Goal: Check status: Check status

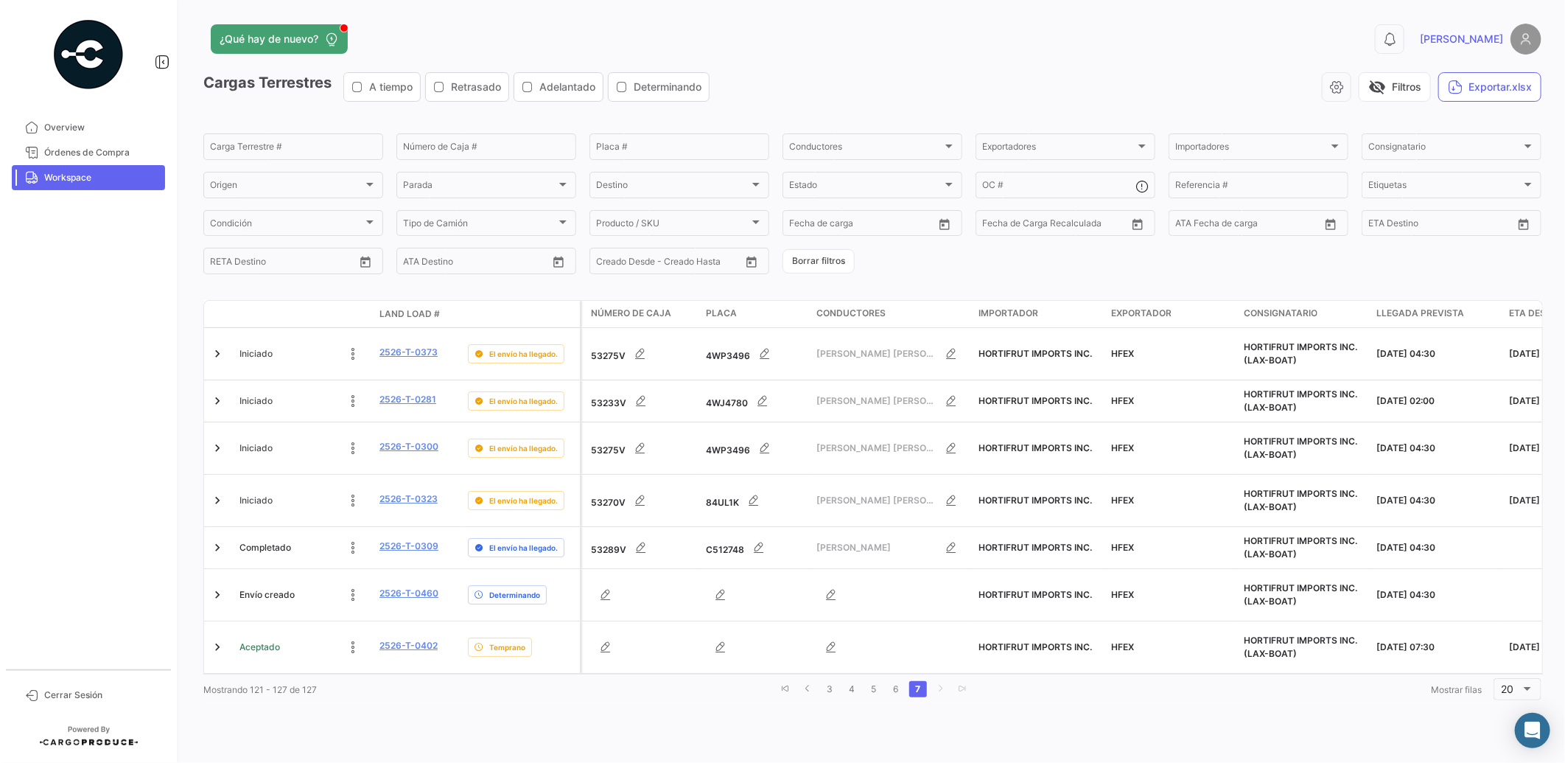
click at [659, 706] on div "¿Qué hay de nuevo? 0 [PERSON_NAME] Terrestres A tiempo Retrasado Adelantado Det…" at bounding box center [872, 381] width 1385 height 763
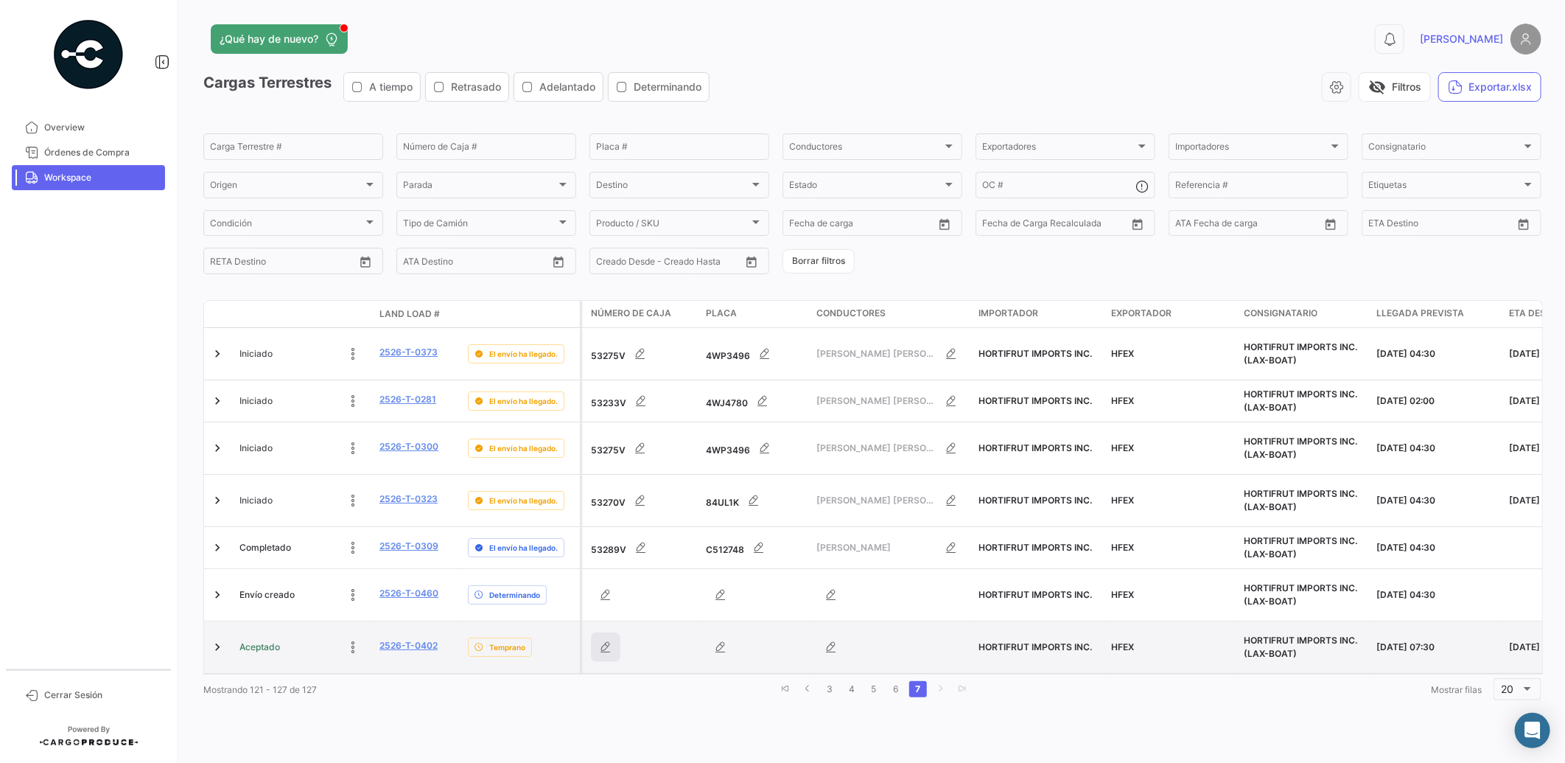
click at [605, 640] on icon "button" at bounding box center [605, 647] width 15 height 15
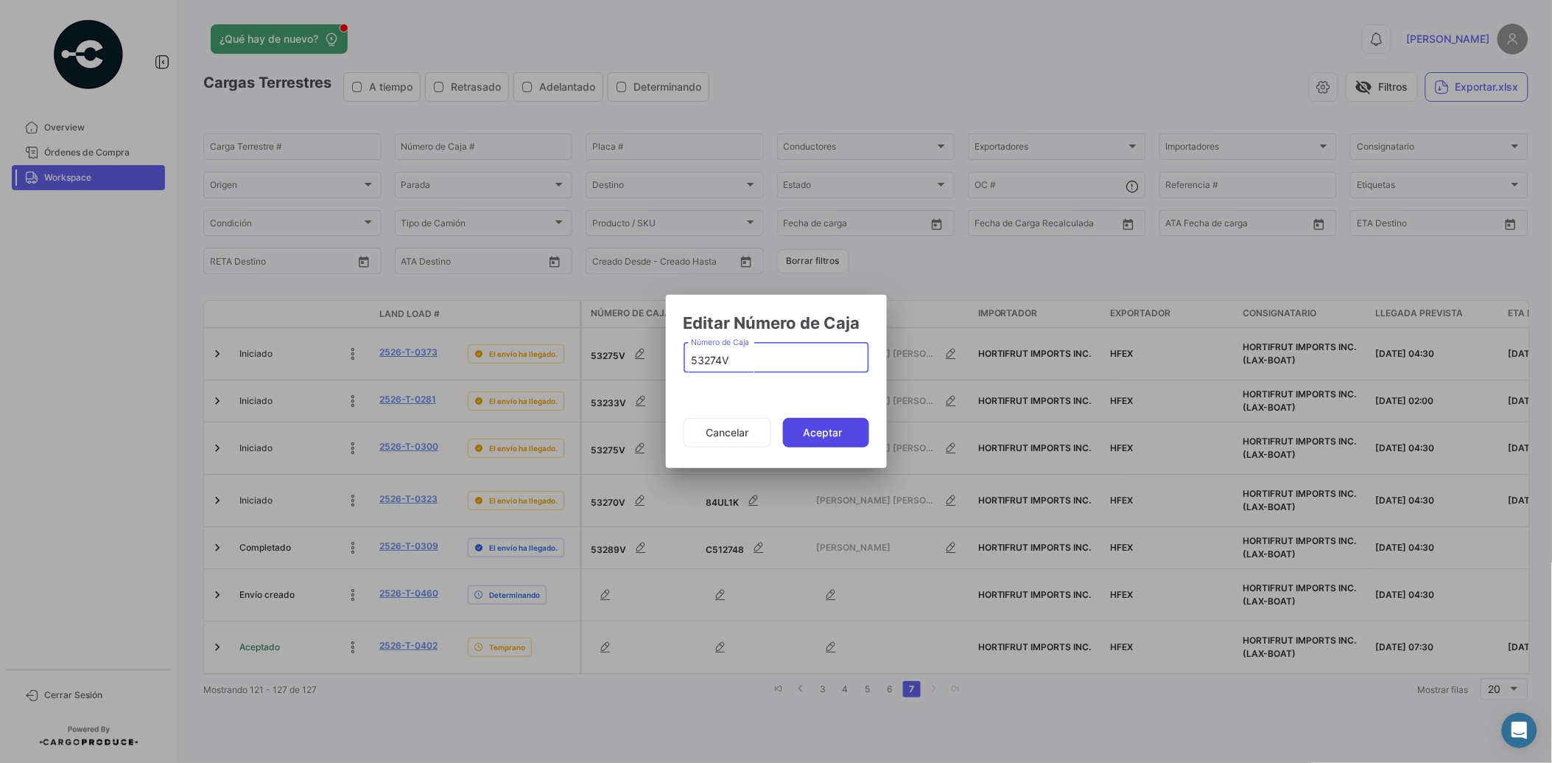
type input "53274V"
click at [827, 428] on button "Aceptar" at bounding box center [826, 432] width 86 height 29
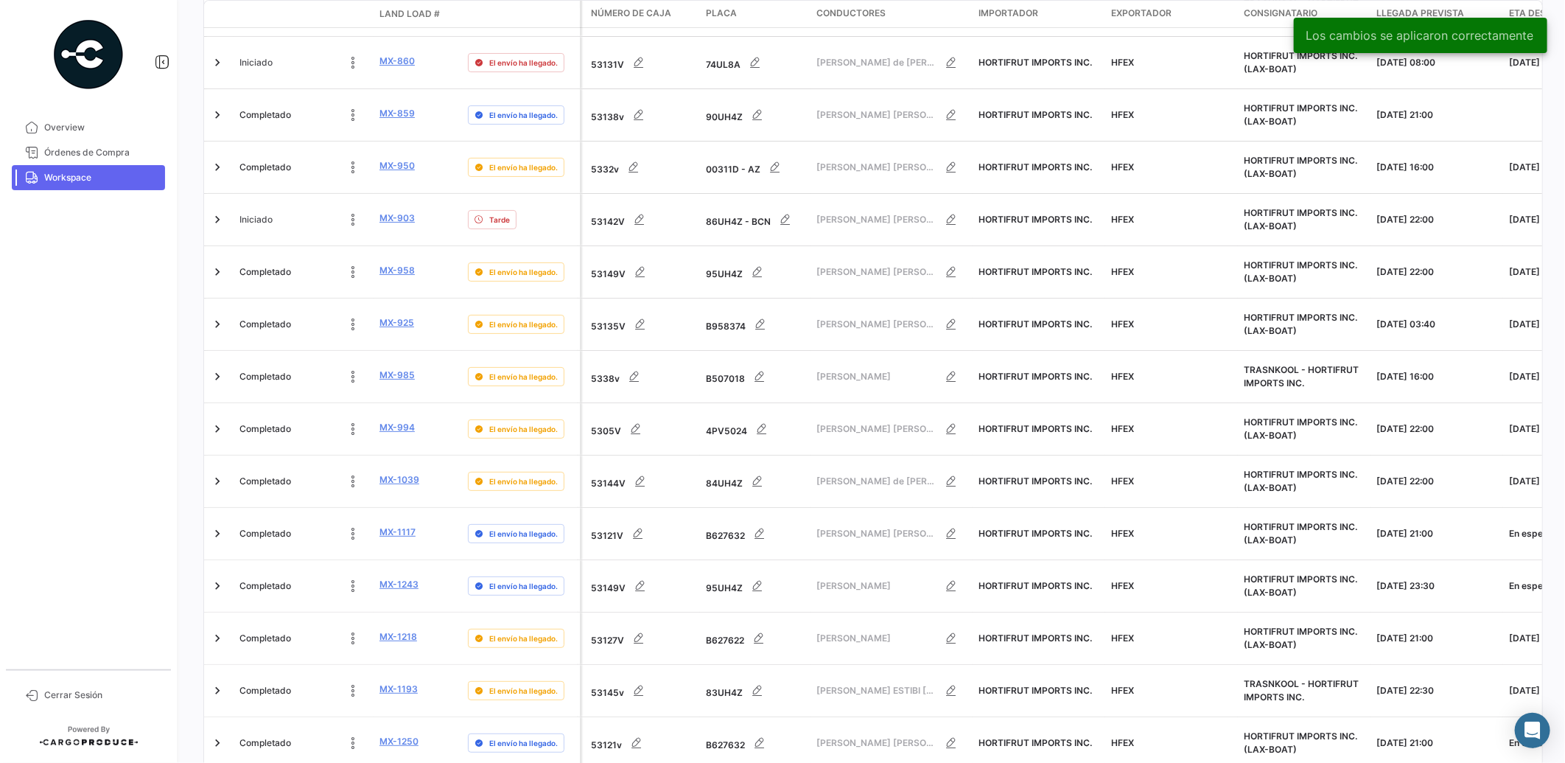
scroll to position [505, 0]
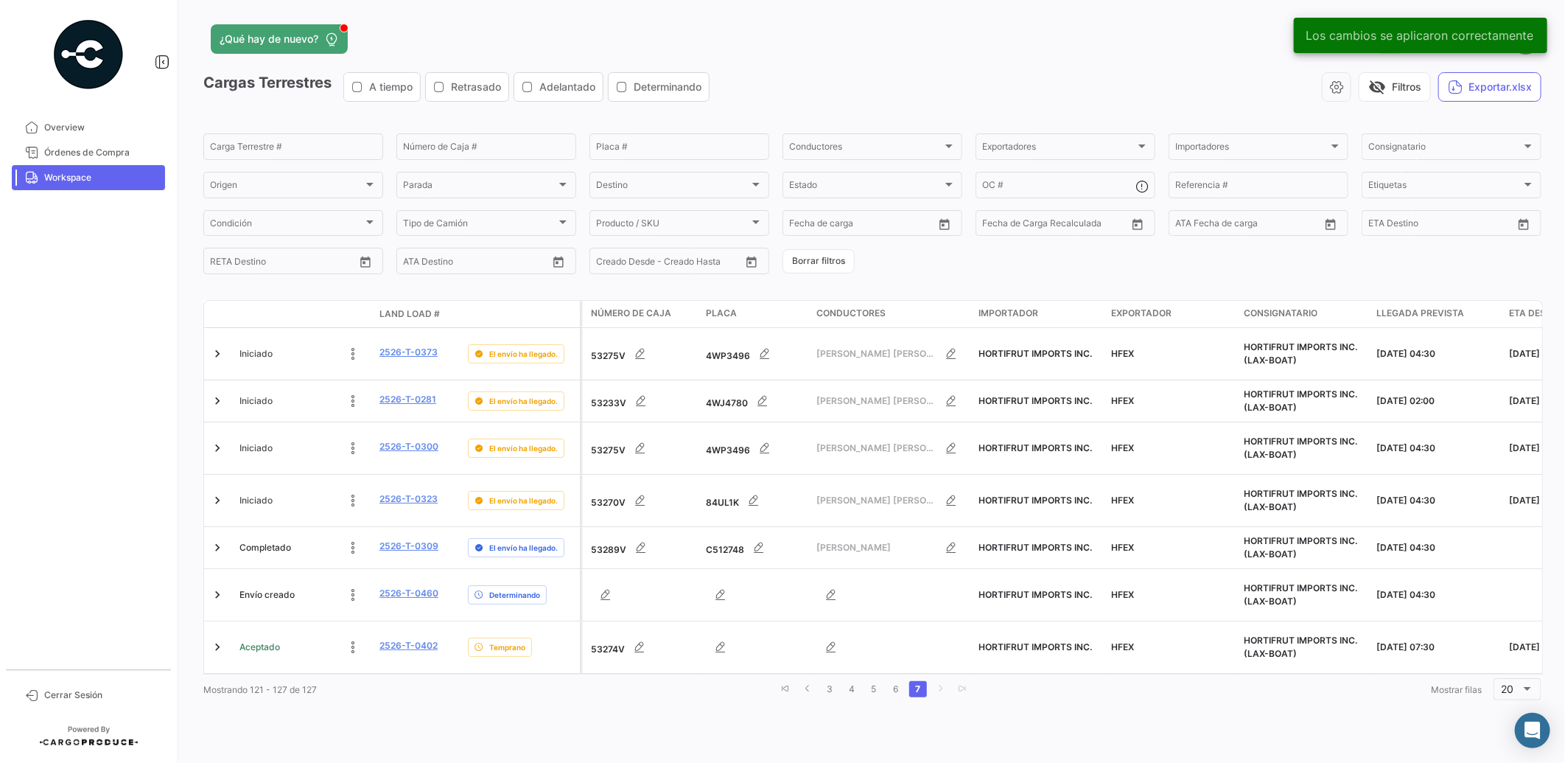
scroll to position [0, 0]
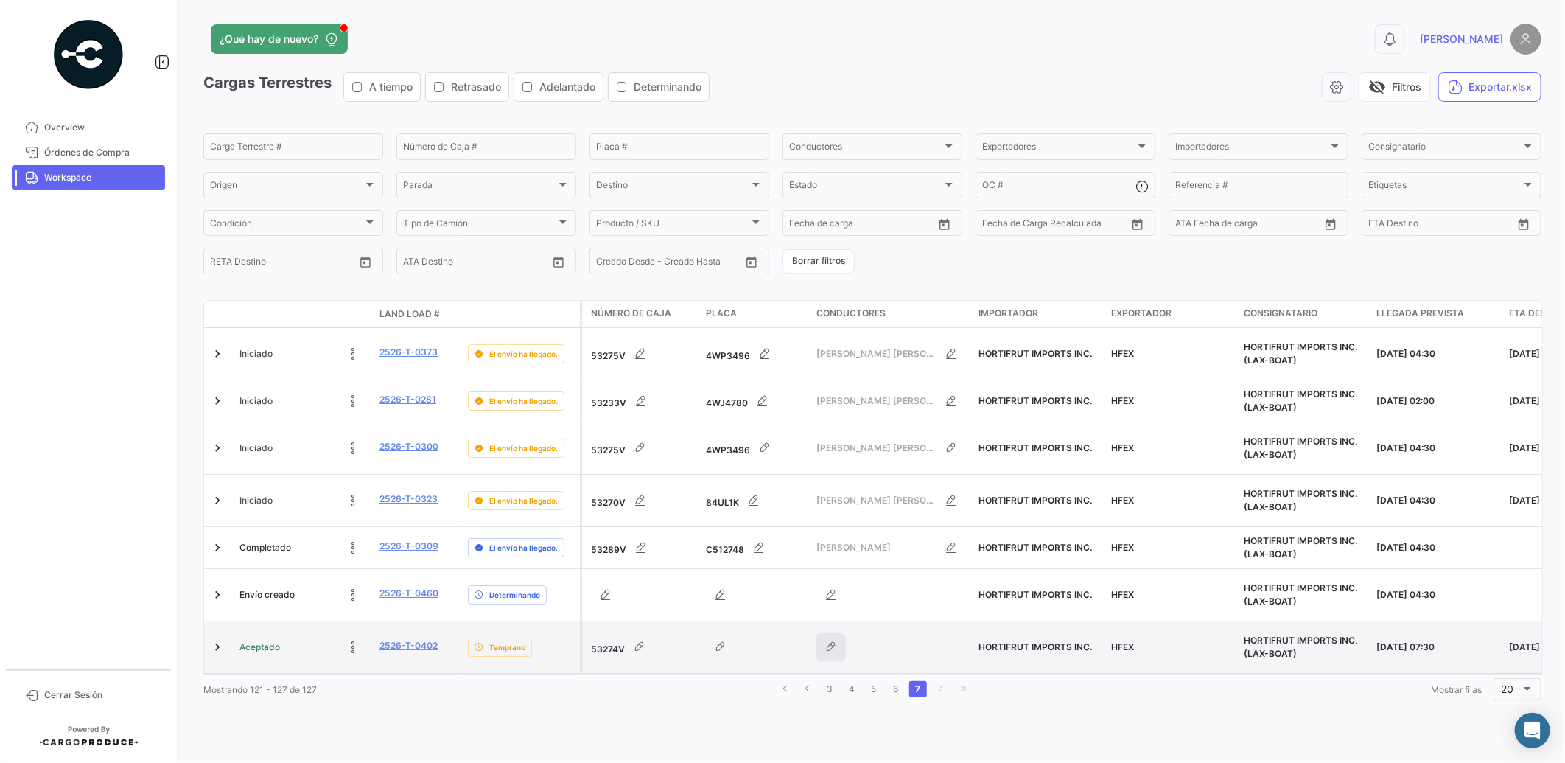
click at [838, 640] on icon "button" at bounding box center [831, 647] width 15 height 15
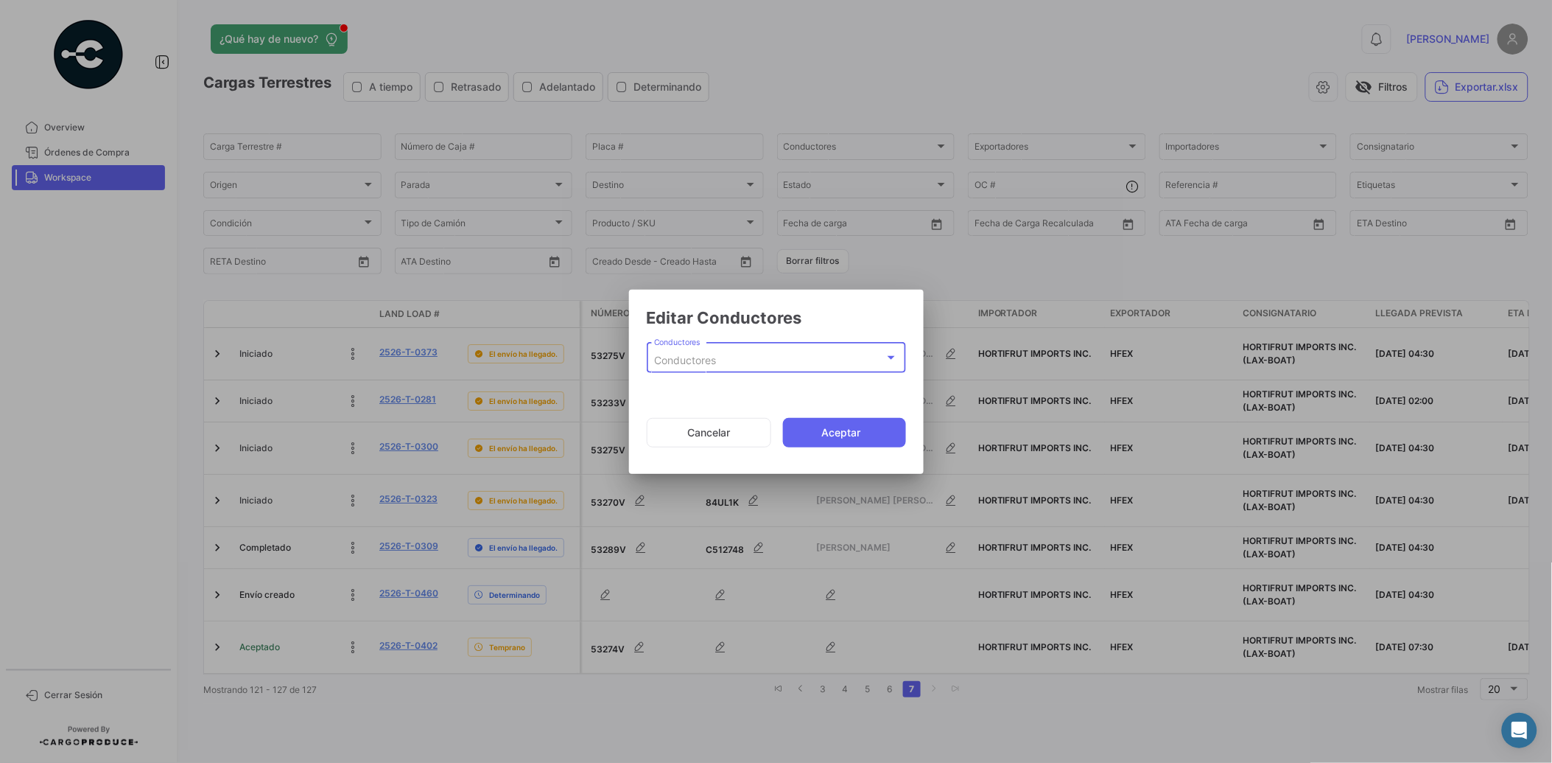
click at [767, 356] on div "Conductores" at bounding box center [769, 360] width 231 height 13
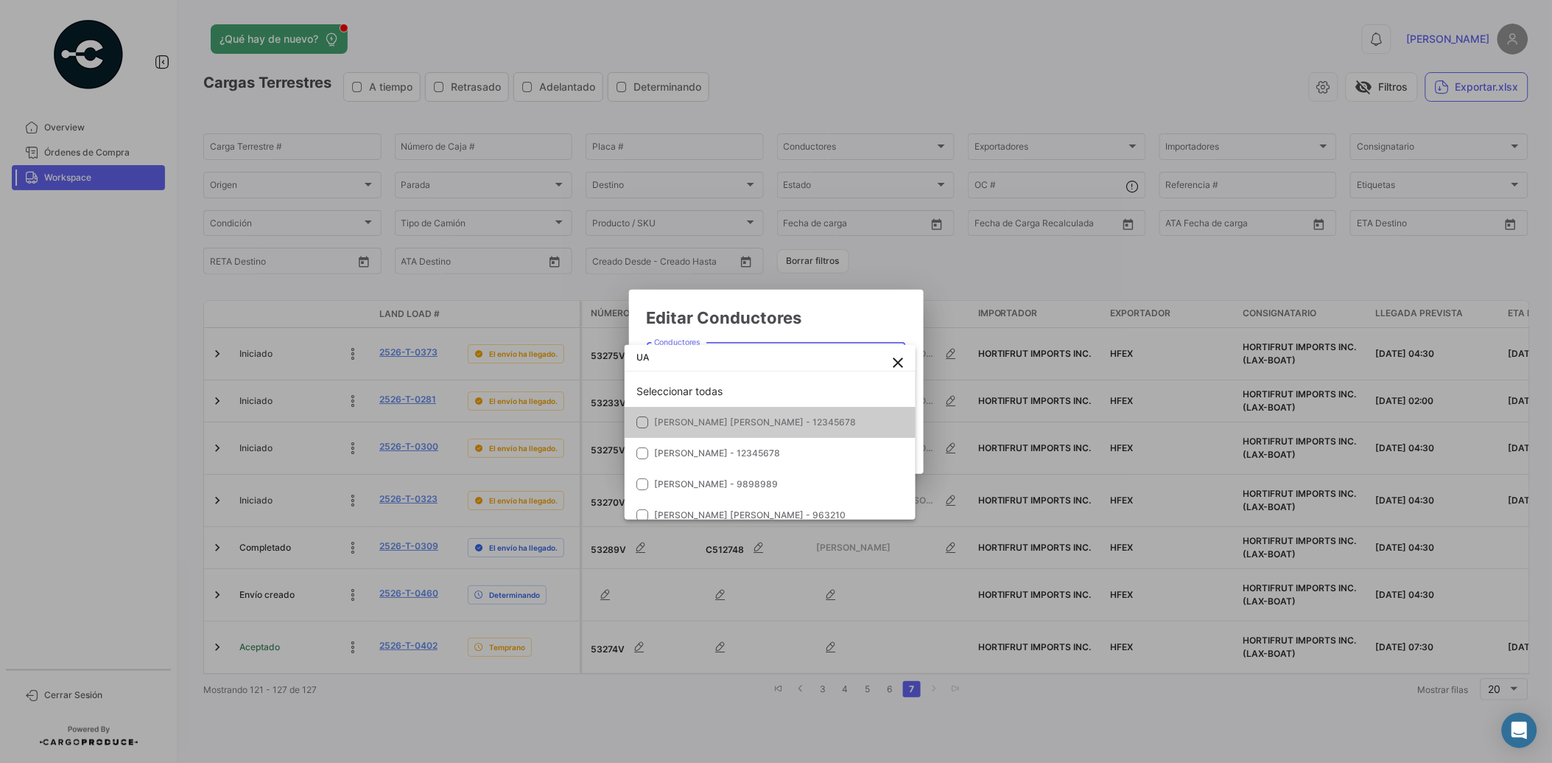
type input "U"
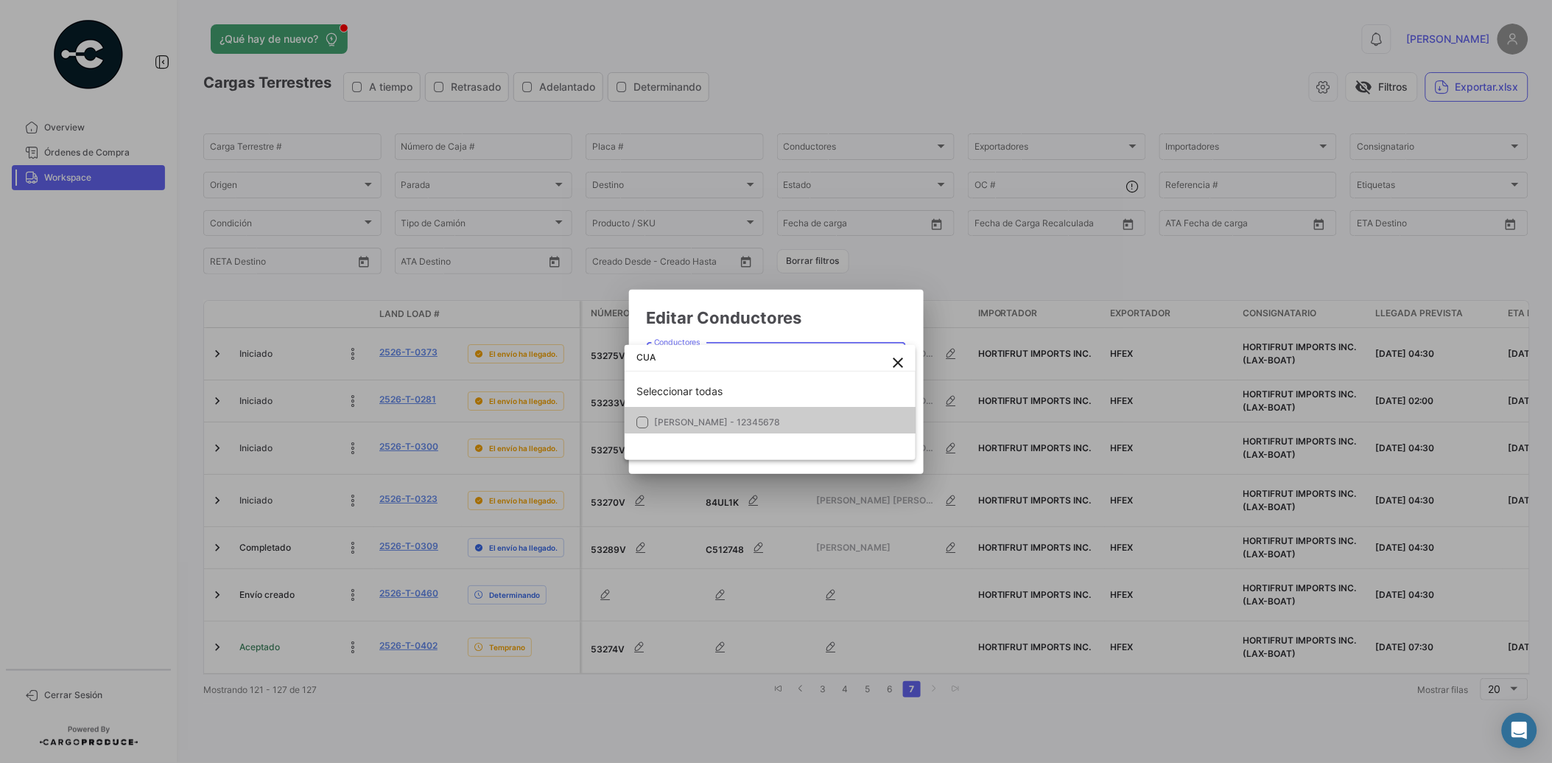
type input "CUA"
click at [763, 417] on span "[PERSON_NAME] - 12345678" at bounding box center [717, 421] width 126 height 11
click at [858, 319] on div at bounding box center [776, 381] width 1552 height 763
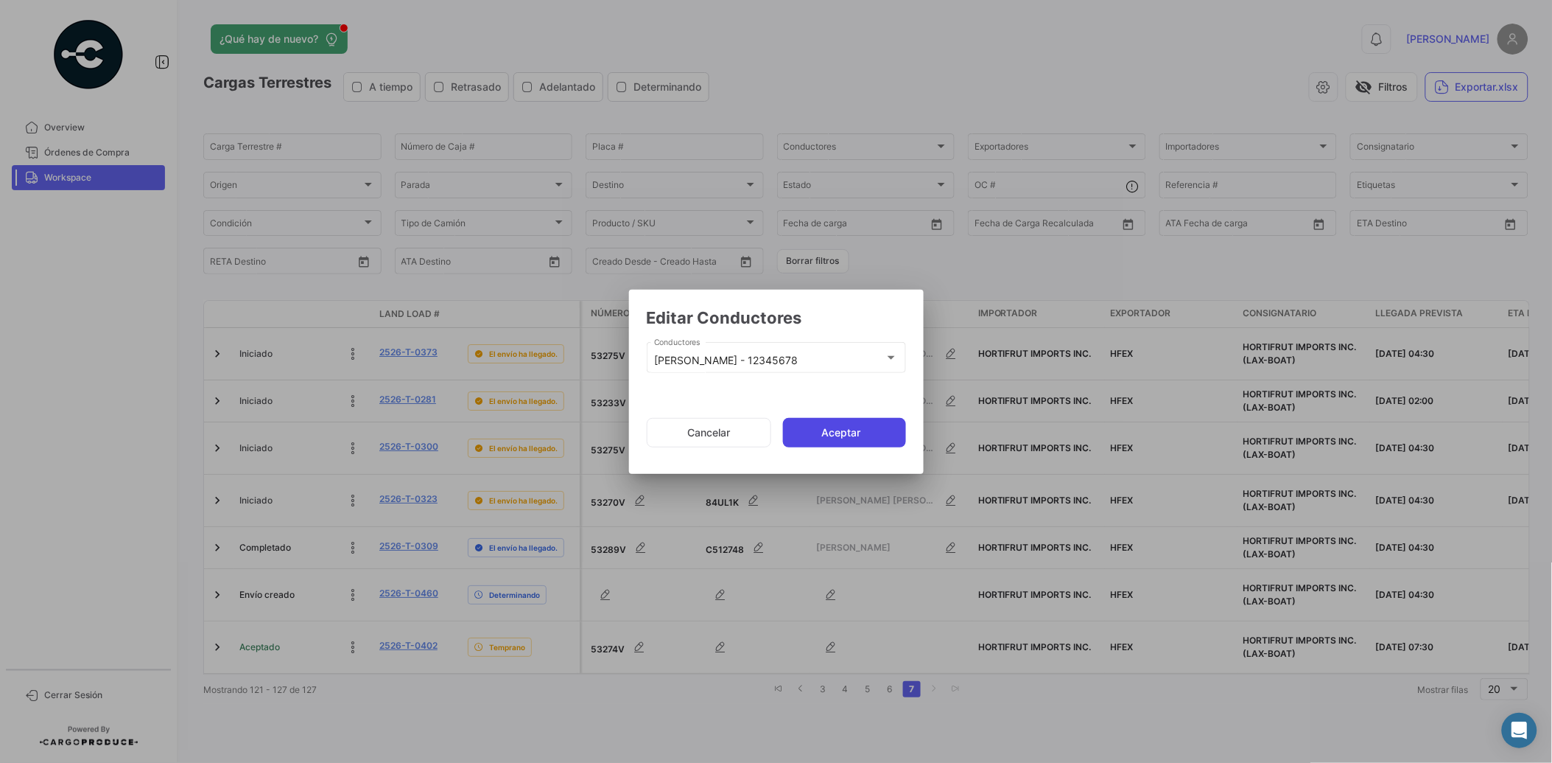
click at [870, 430] on button "Aceptar" at bounding box center [844, 432] width 123 height 29
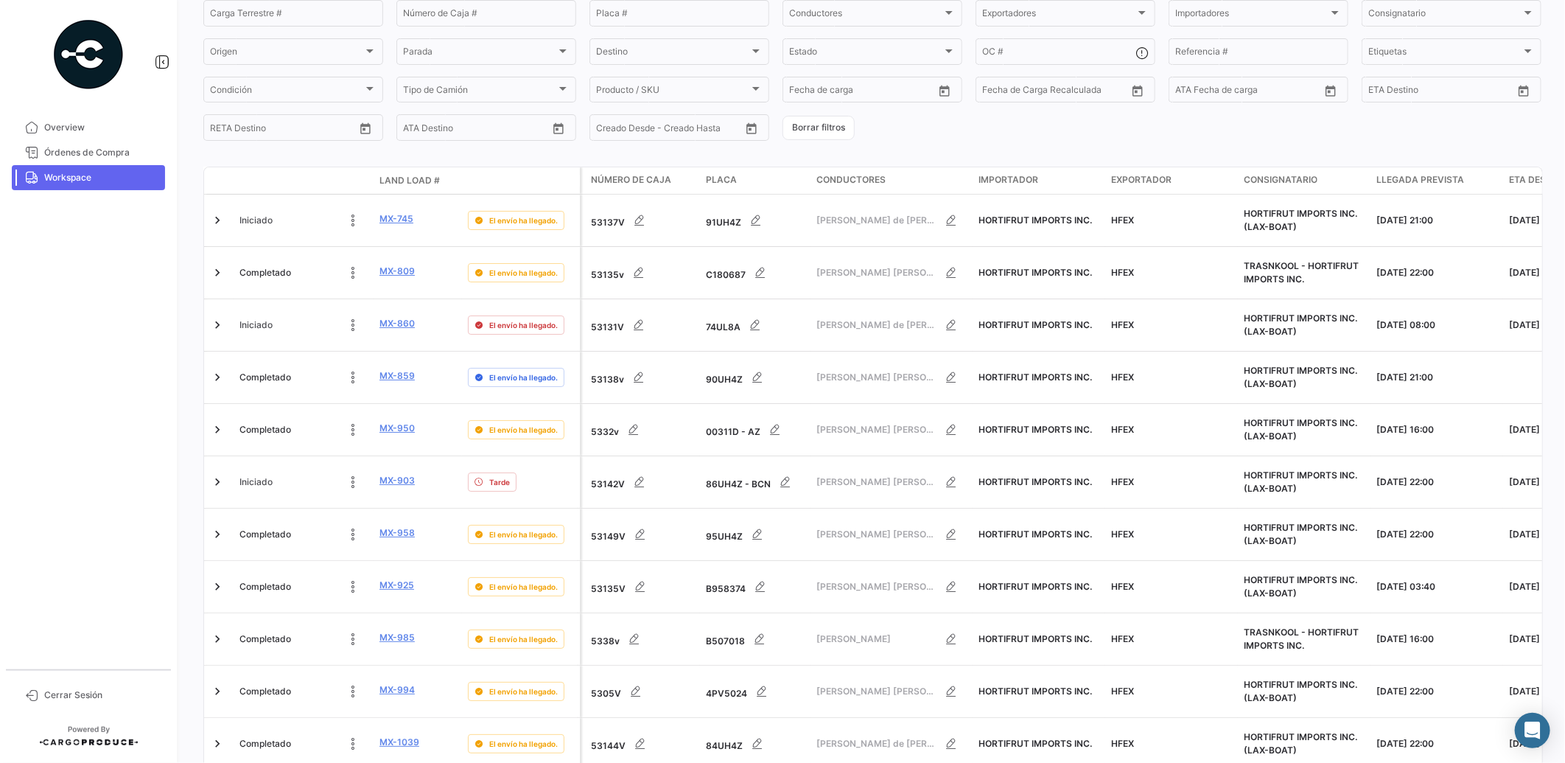
scroll to position [505, 0]
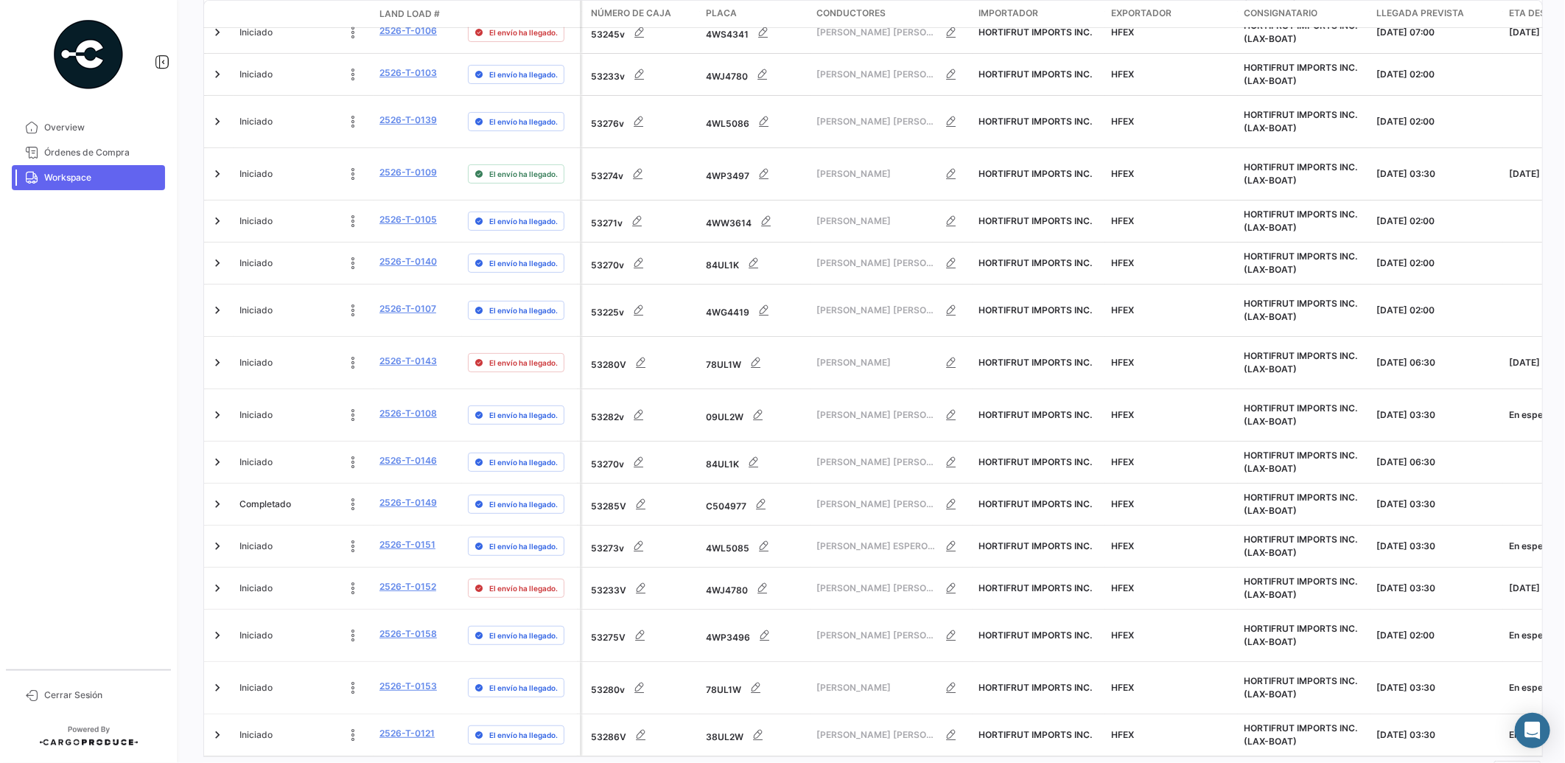
scroll to position [483, 0]
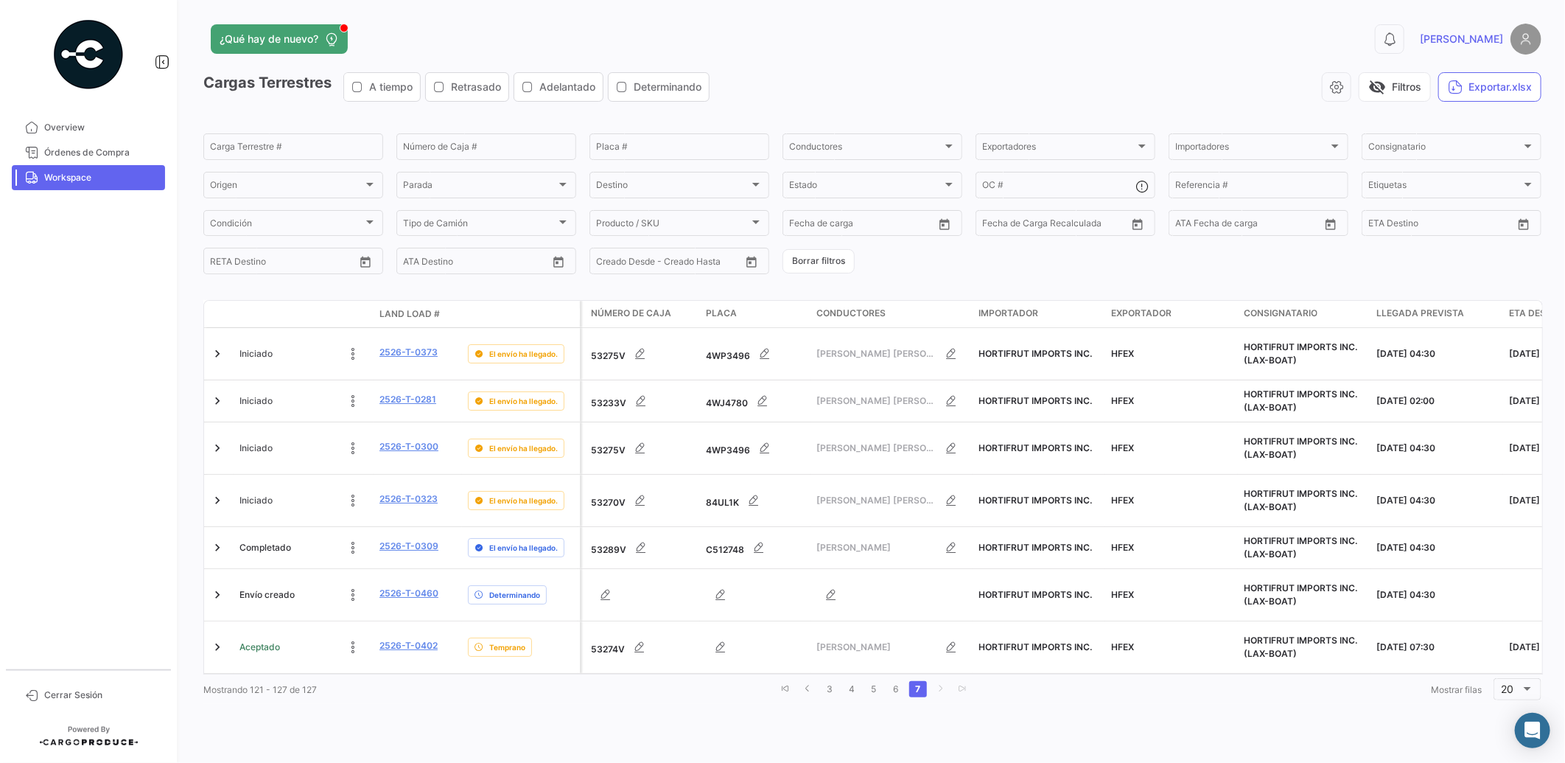
scroll to position [0, 0]
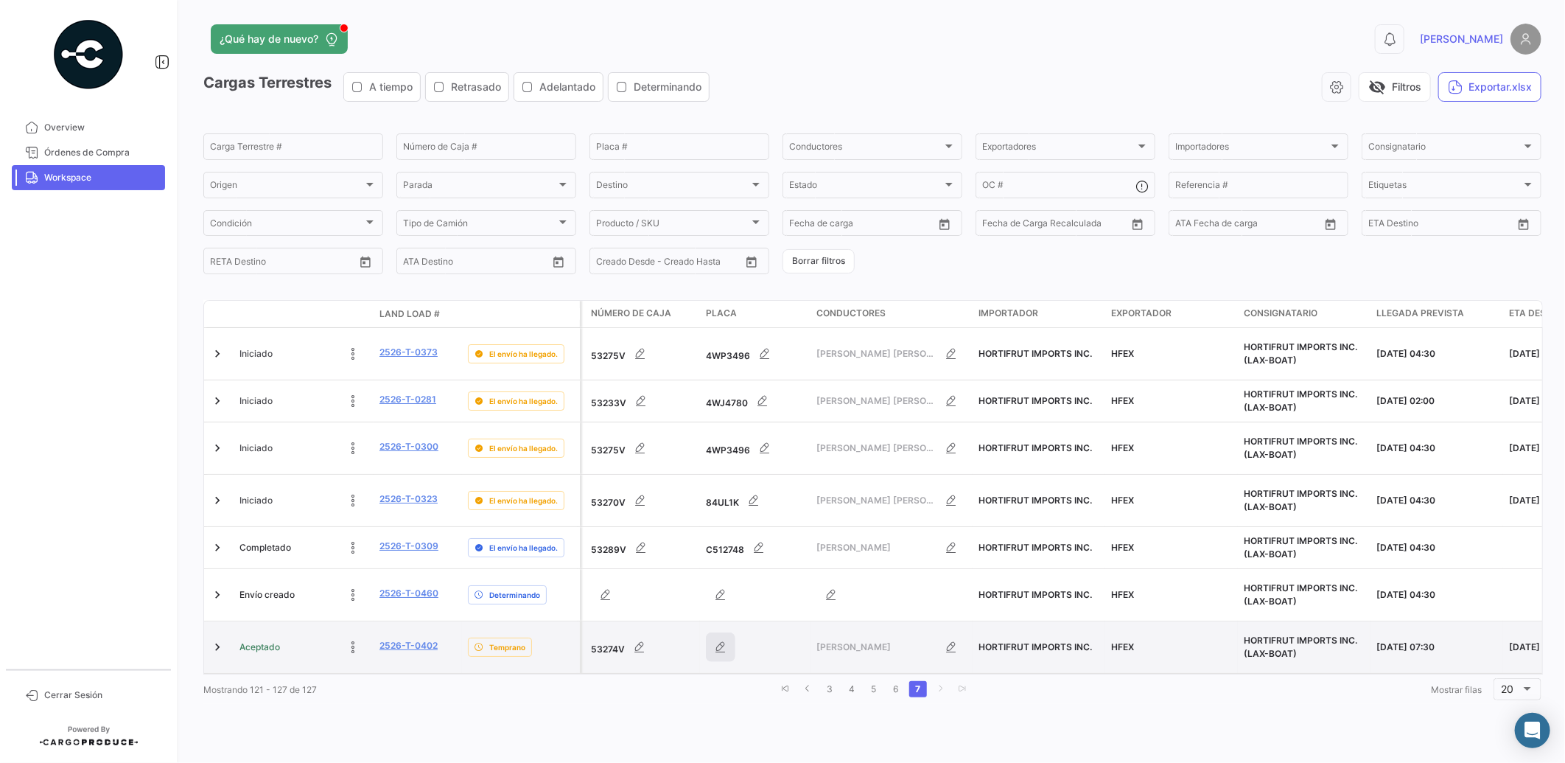
click at [715, 640] on icon "button" at bounding box center [720, 647] width 15 height 15
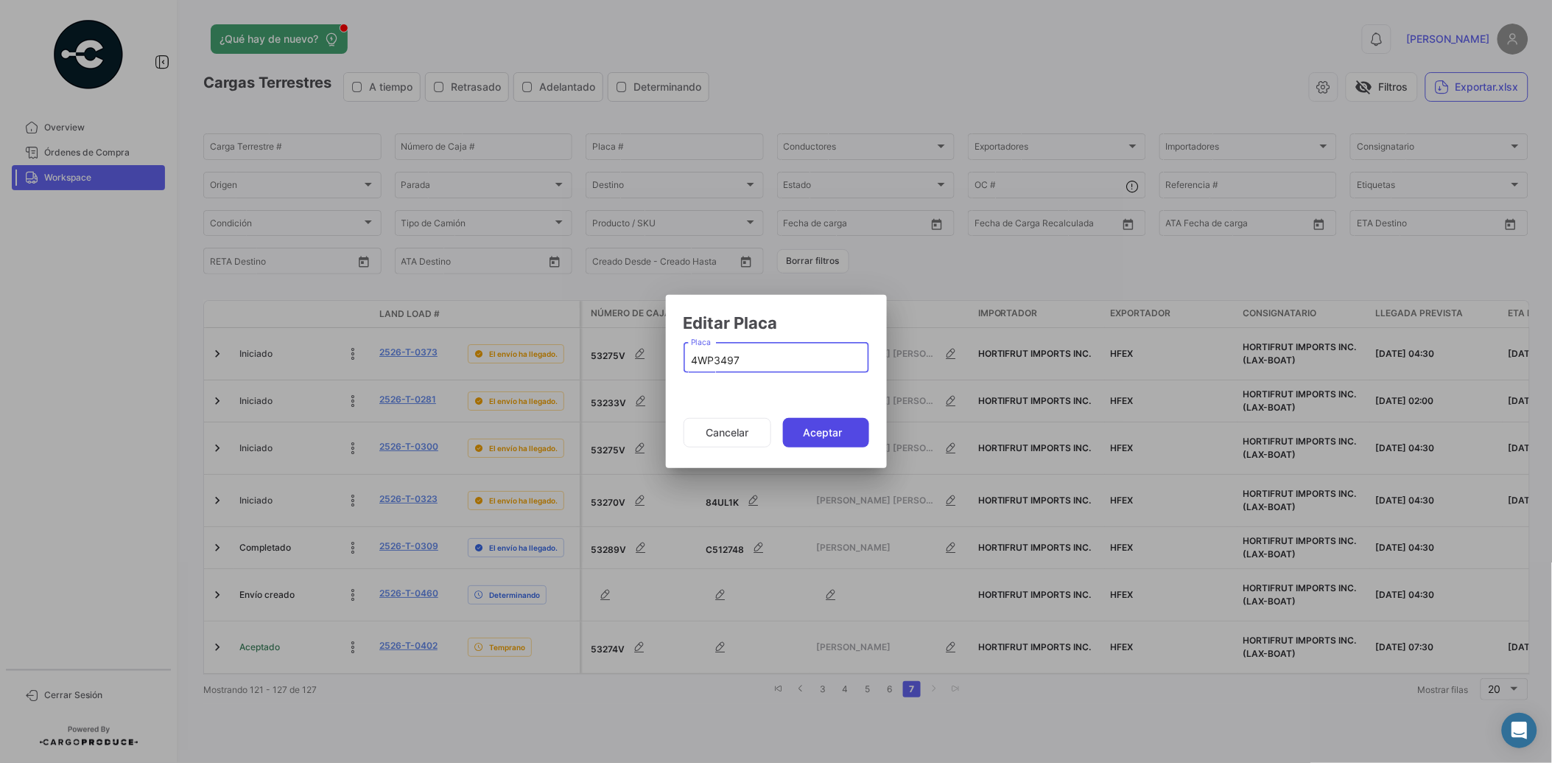
type input "4WP3497"
click at [844, 432] on button "Aceptar" at bounding box center [826, 432] width 86 height 29
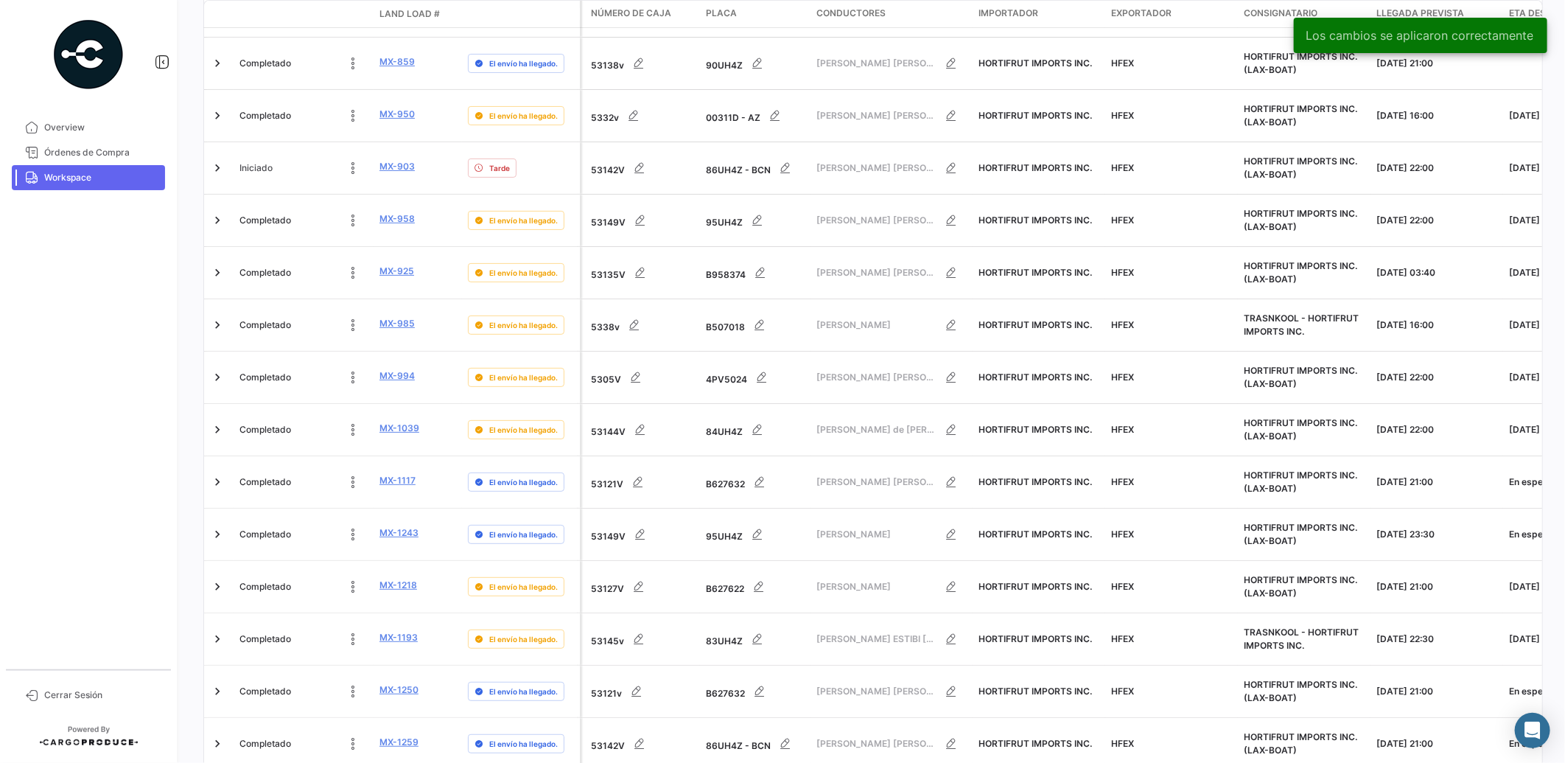
scroll to position [505, 0]
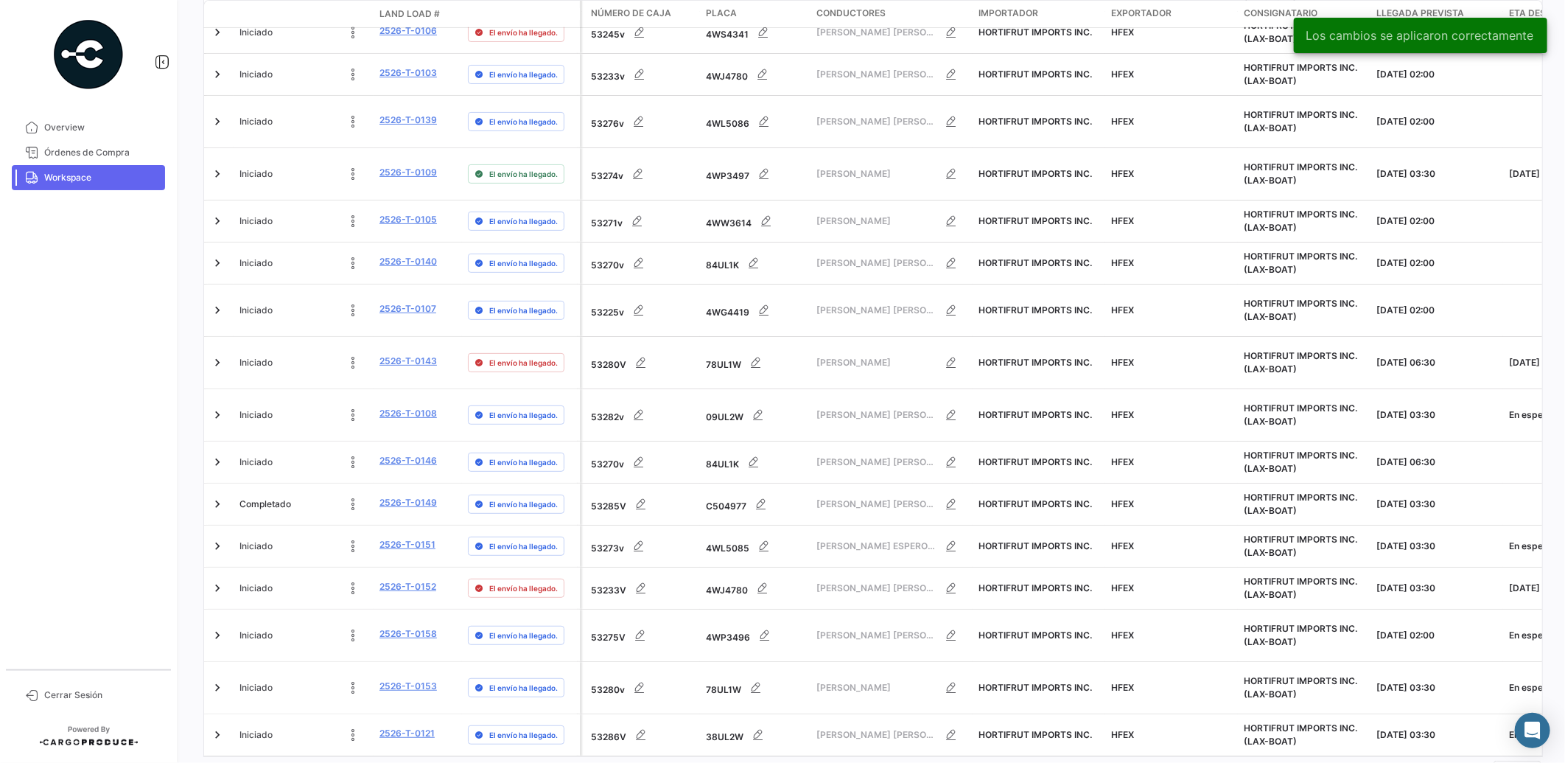
scroll to position [483, 0]
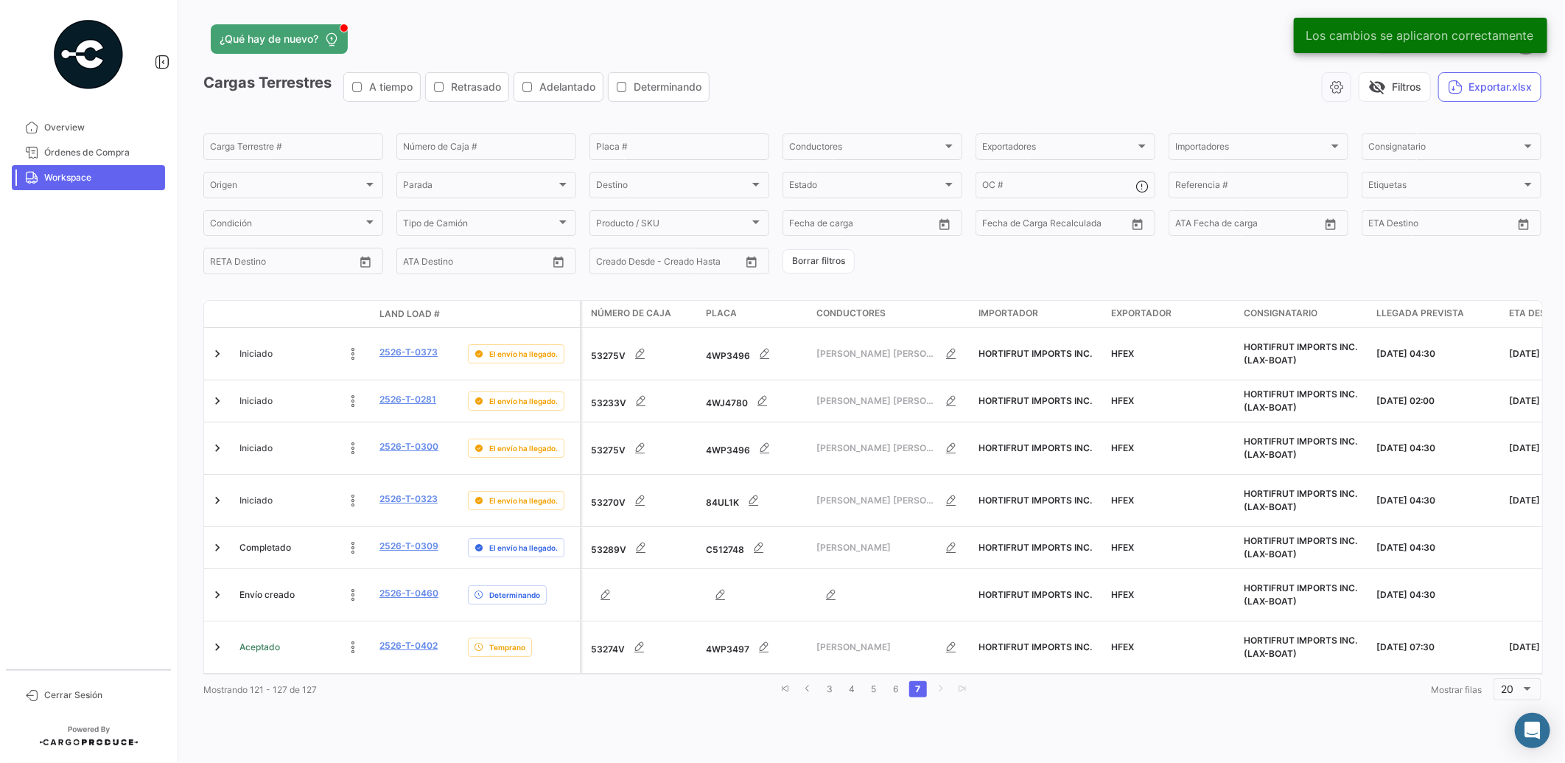
scroll to position [0, 0]
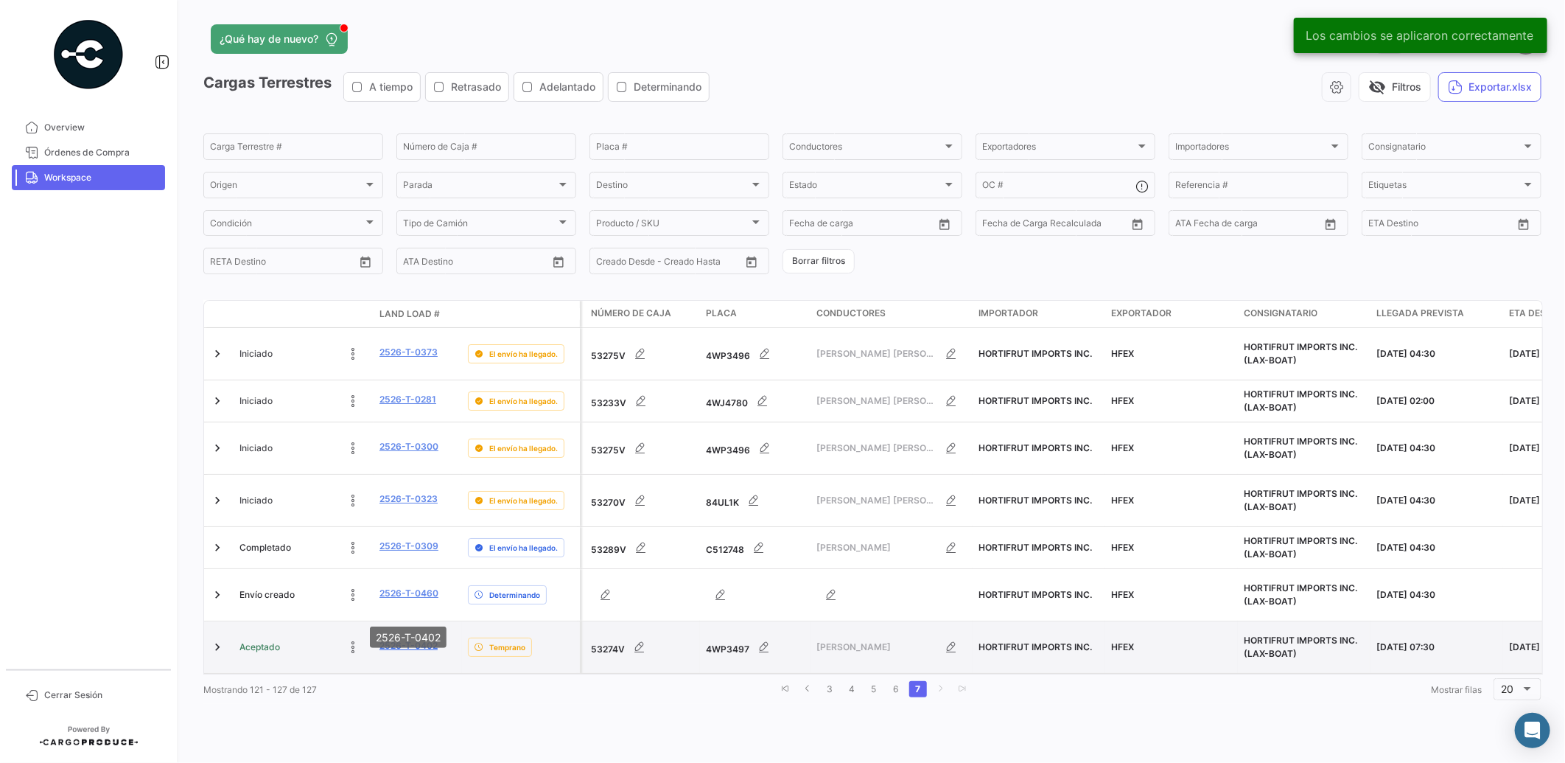
click at [392, 639] on link "2526-T-0402" at bounding box center [408, 645] width 58 height 13
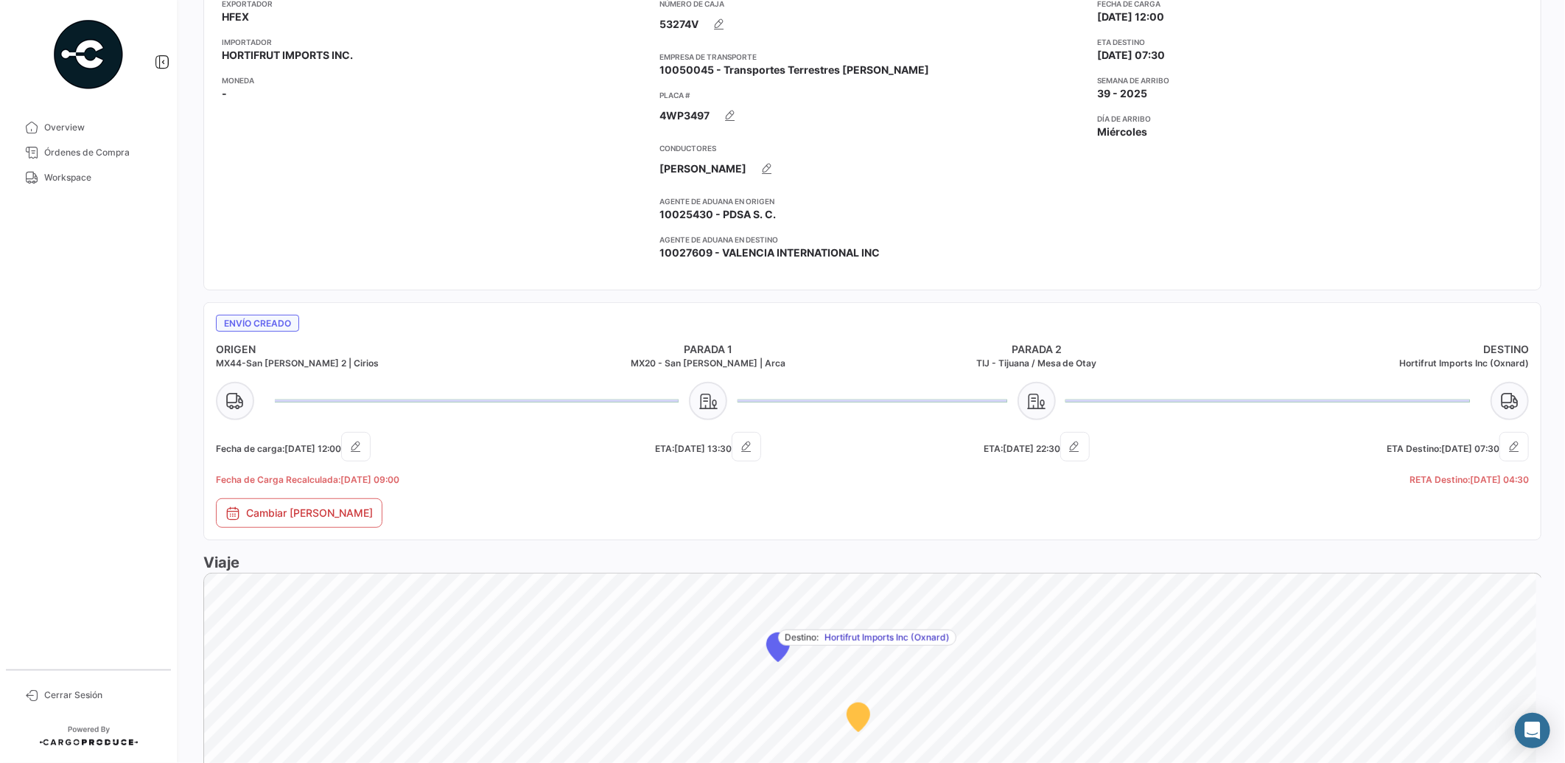
scroll to position [300, 0]
